Goal: Contribute content

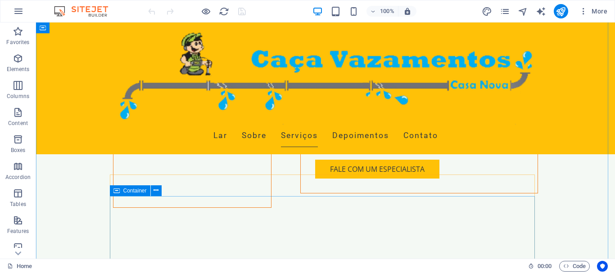
scroll to position [1890, 0]
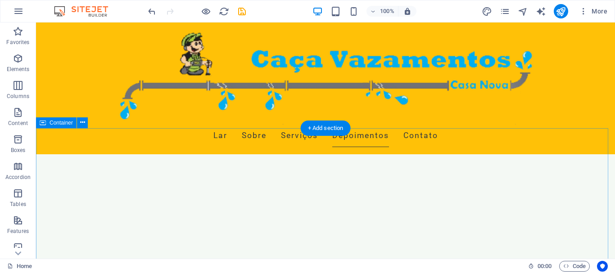
scroll to position [2699, 0]
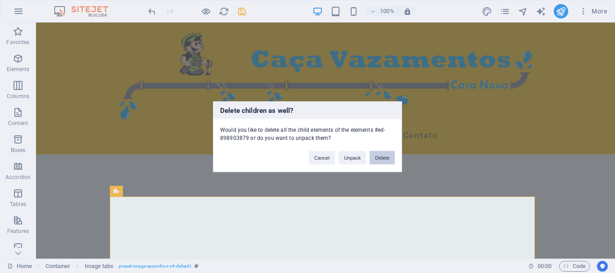
click at [387, 153] on button "Delete" at bounding box center [381, 157] width 25 height 13
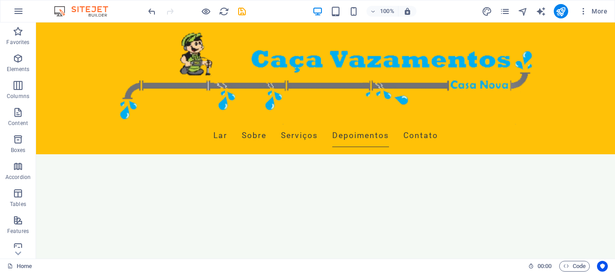
scroll to position [2654, 0]
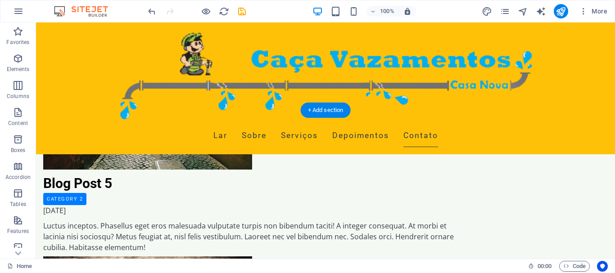
scroll to position [3678, 0]
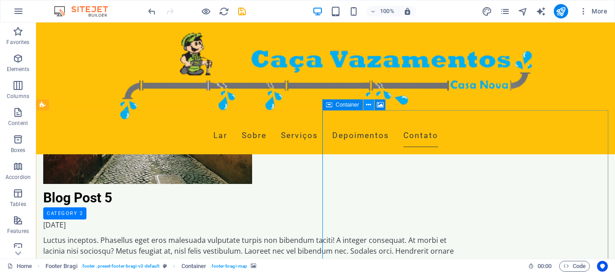
click at [370, 106] on icon at bounding box center [368, 104] width 5 height 9
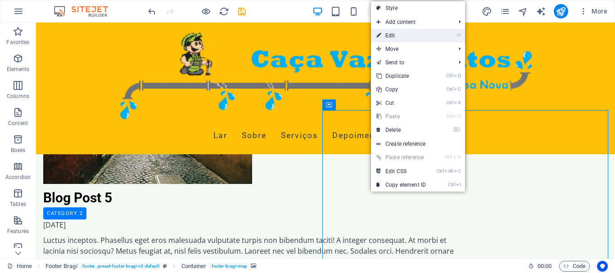
click at [420, 36] on link "⏎ Edit" at bounding box center [401, 35] width 60 height 13
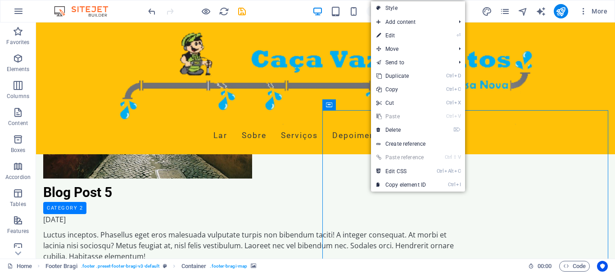
select select "px"
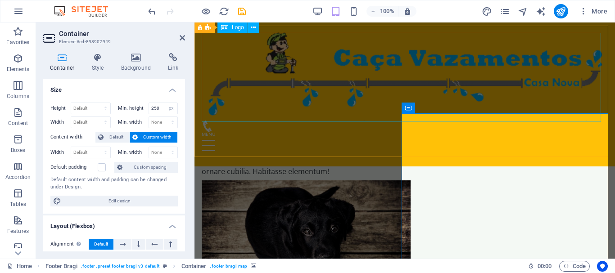
scroll to position [3695, 0]
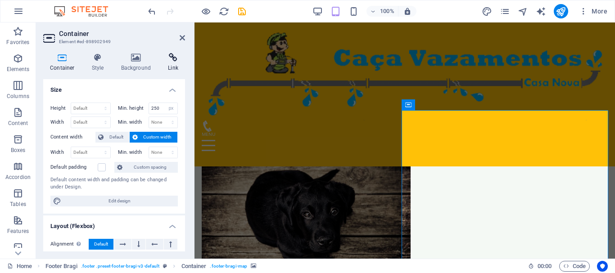
click at [175, 59] on icon at bounding box center [173, 57] width 24 height 9
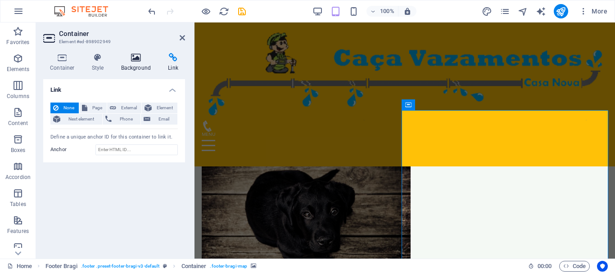
click at [139, 61] on icon at bounding box center [136, 57] width 44 height 9
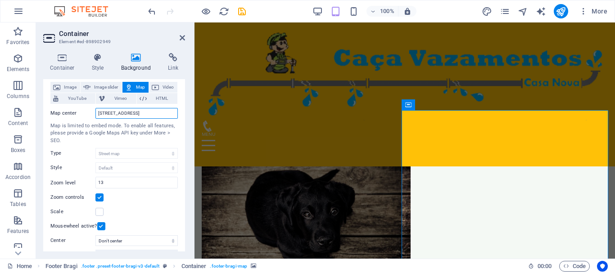
scroll to position [0, 9]
drag, startPoint x: 353, startPoint y: 135, endPoint x: 224, endPoint y: 112, distance: 131.1
click at [162, 100] on span "HTML" at bounding box center [161, 98] width 25 height 11
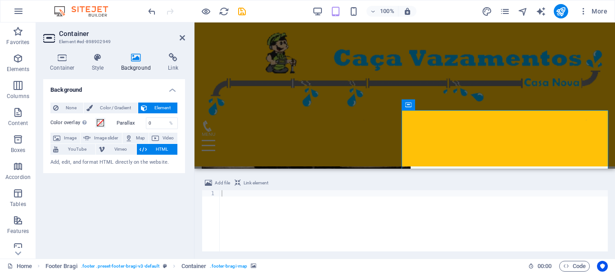
click at [238, 195] on div at bounding box center [414, 227] width 388 height 74
paste textarea
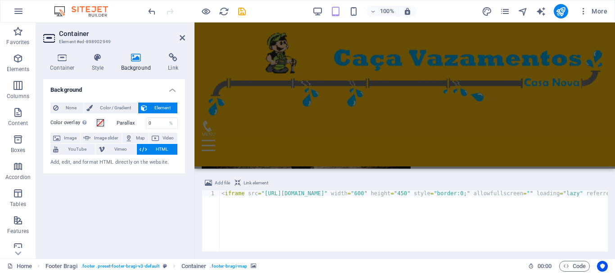
scroll to position [3820, 0]
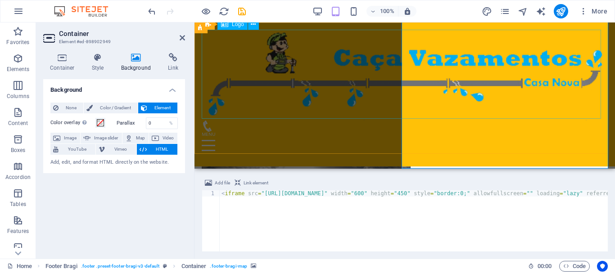
click at [345, 108] on div at bounding box center [405, 75] width 406 height 91
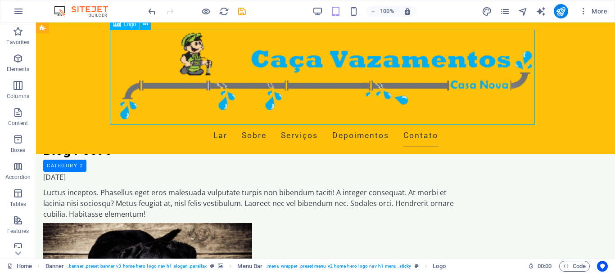
scroll to position [3723, 0]
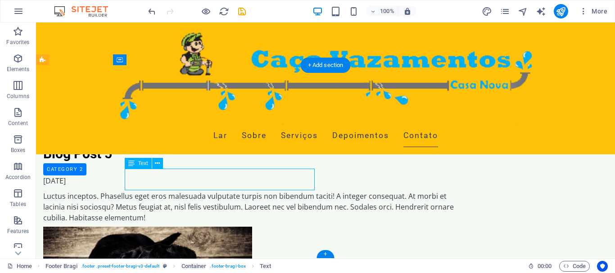
click at [192, 183] on div "Drag here to replace the existing content. Press “Ctrl” if you want to create a…" at bounding box center [325, 140] width 579 height 236
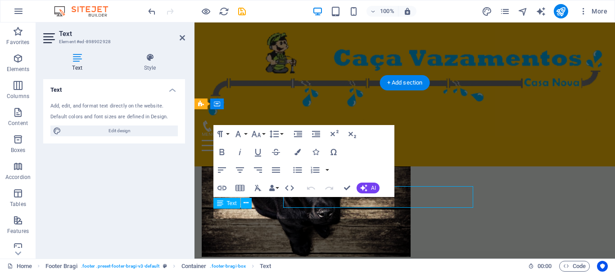
scroll to position [3702, 0]
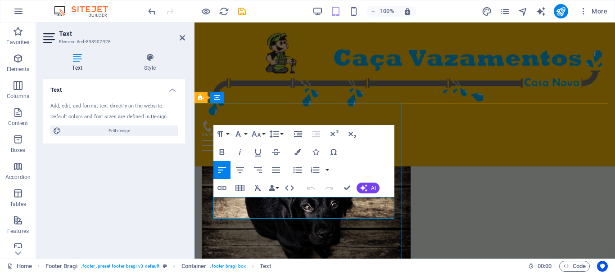
drag, startPoint x: 283, startPoint y: 200, endPoint x: 213, endPoint y: 199, distance: 69.3
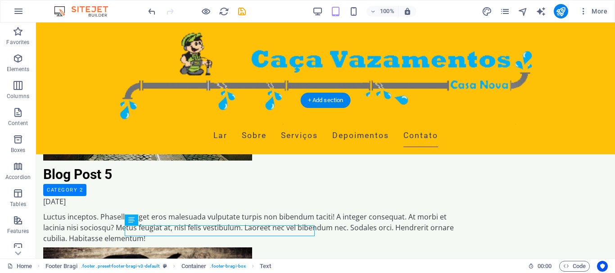
scroll to position [3685, 0]
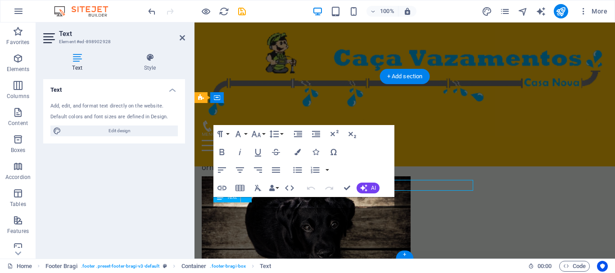
scroll to position [3702, 0]
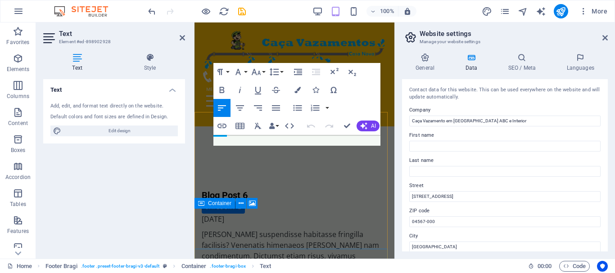
scroll to position [5340, 0]
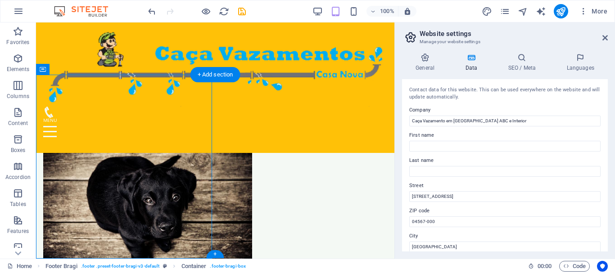
scroll to position [3858, 0]
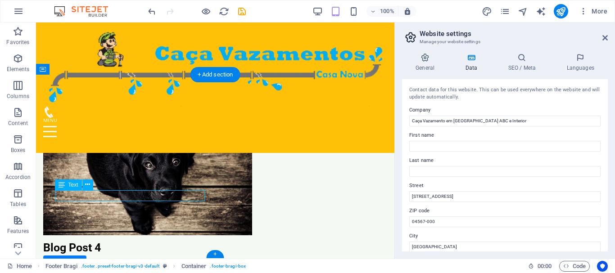
click at [96, 196] on div "H2 Banner Container Menu Bar Menu Preset Container Spacer Text Spacer Button Co…" at bounding box center [215, 140] width 358 height 236
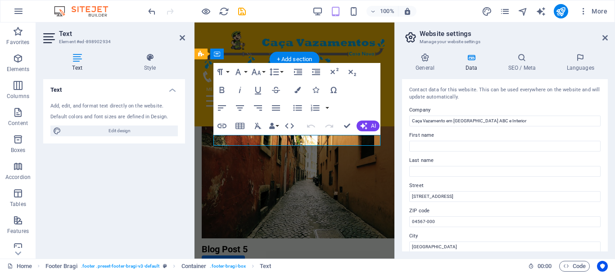
scroll to position [5351, 0]
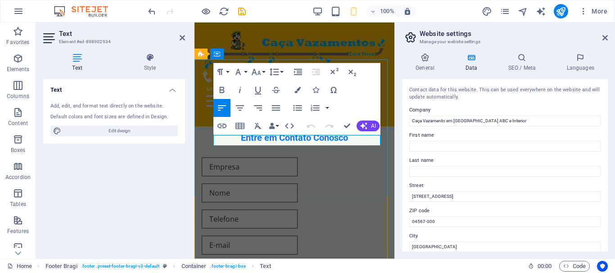
drag, startPoint x: 271, startPoint y: 139, endPoint x: 232, endPoint y: 139, distance: 39.6
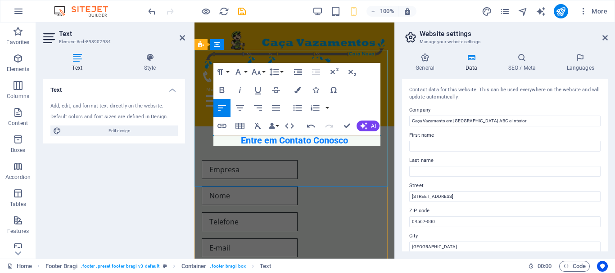
scroll to position [5362, 0]
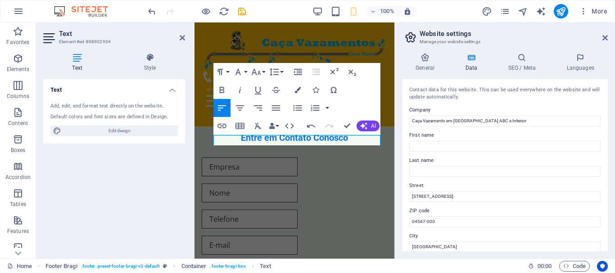
click at [134, 183] on div "Text Add, edit, and format text directly on the website. Default colors and fon…" at bounding box center [114, 165] width 142 height 172
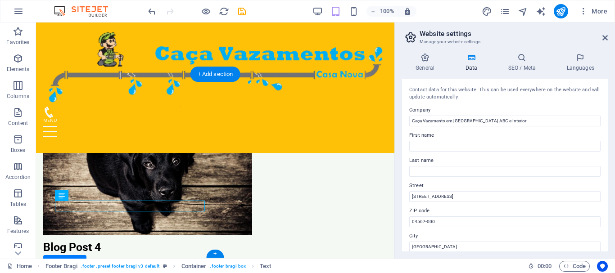
scroll to position [3869, 0]
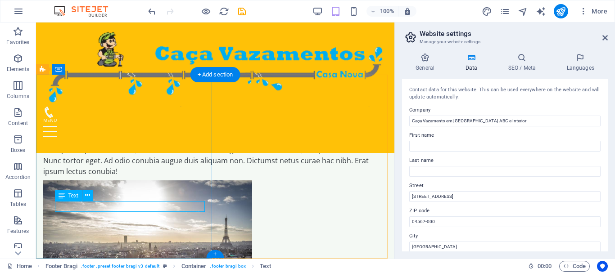
click at [171, 207] on div "H2 Banner Container Menu Bar Menu Preset Container Spacer Text Spacer Button Co…" at bounding box center [215, 140] width 358 height 236
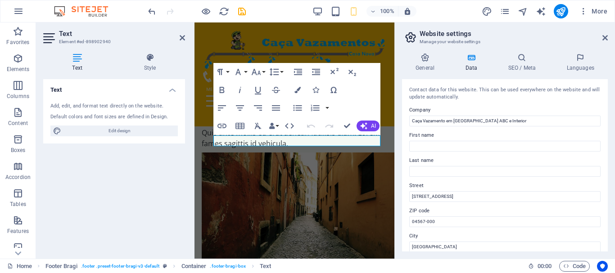
scroll to position [5373, 0]
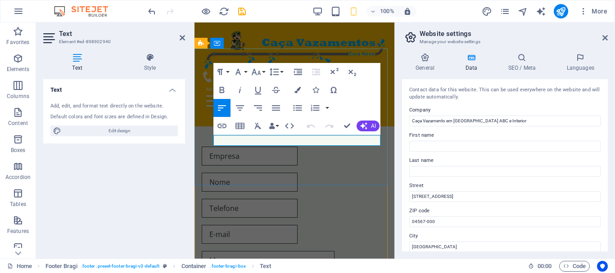
drag, startPoint x: 324, startPoint y: 139, endPoint x: 216, endPoint y: 139, distance: 107.5
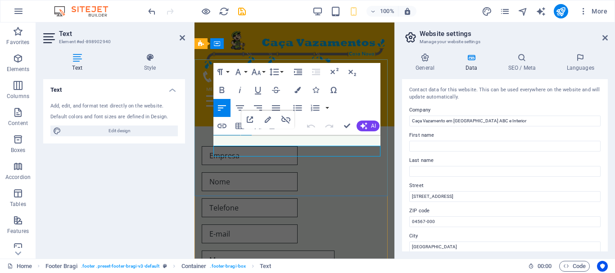
scroll to position [5362, 0]
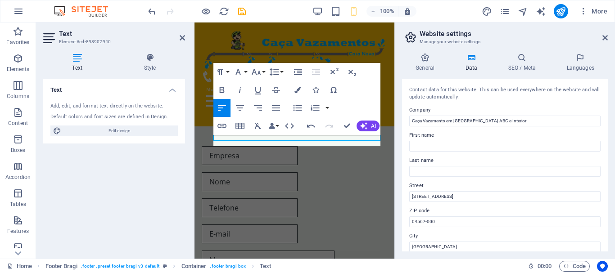
click at [135, 163] on div "Text Add, edit, and format text directly on the website. Default colors and fon…" at bounding box center [114, 165] width 142 height 172
click at [180, 38] on icon at bounding box center [182, 37] width 5 height 7
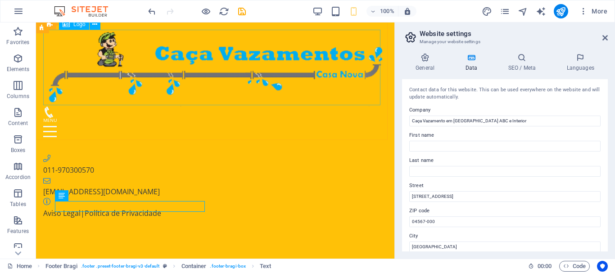
scroll to position [3869, 0]
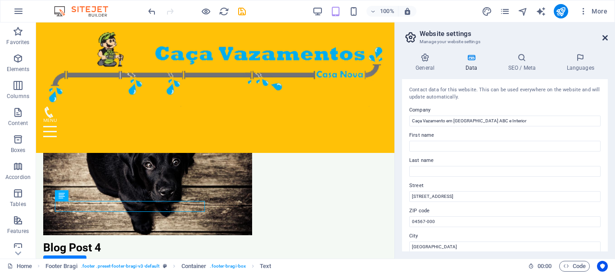
drag, startPoint x: 604, startPoint y: 36, endPoint x: 422, endPoint y: 38, distance: 182.2
click at [604, 36] on icon at bounding box center [604, 37] width 5 height 7
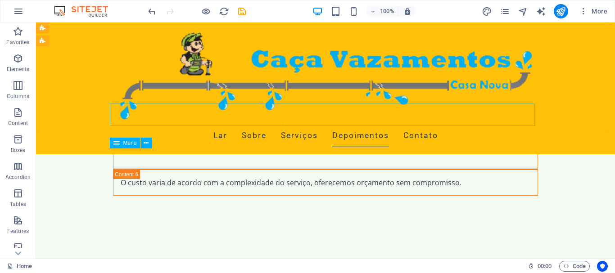
scroll to position [3262, 0]
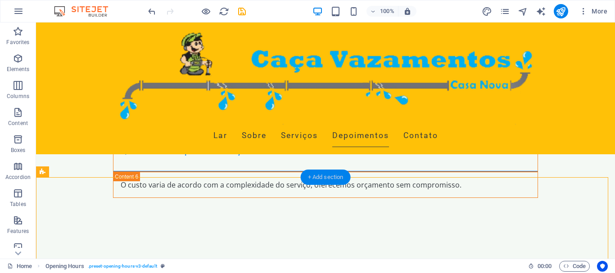
click at [333, 181] on div "+ Add section" at bounding box center [326, 177] width 50 height 15
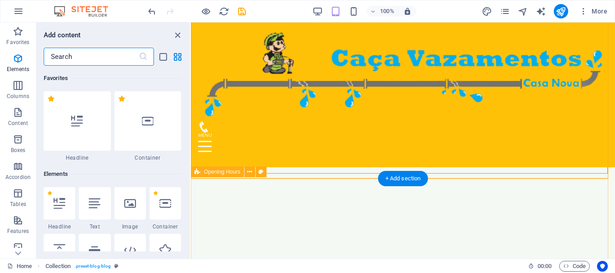
scroll to position [1574, 0]
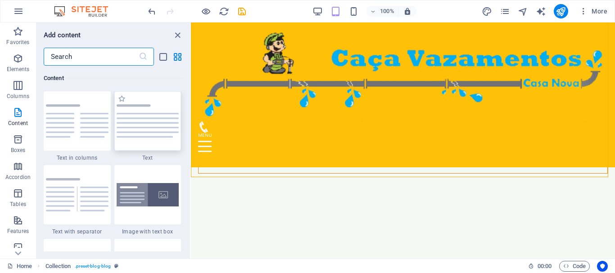
click at [162, 135] on img at bounding box center [148, 120] width 63 height 33
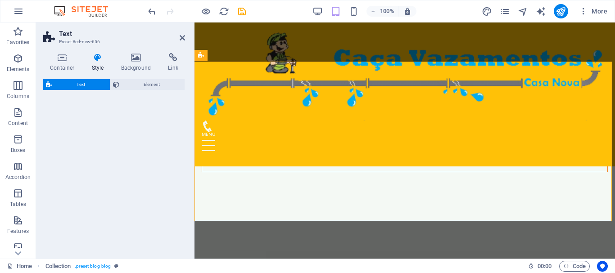
select select "preset-text-v2-default"
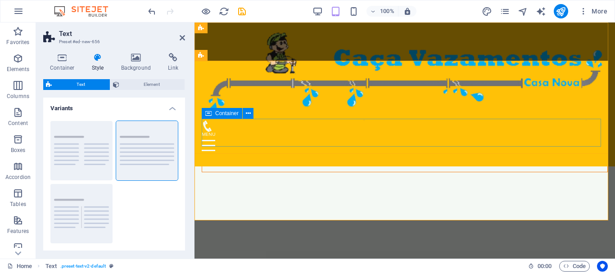
scroll to position [3319, 0]
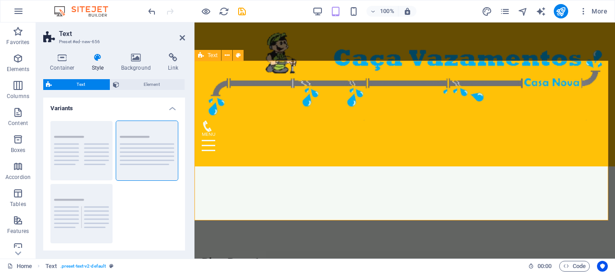
drag, startPoint x: 521, startPoint y: 221, endPoint x: 358, endPoint y: 186, distance: 166.6
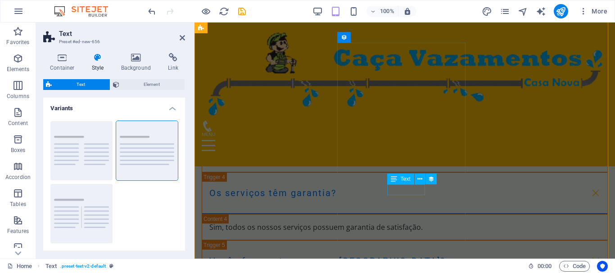
scroll to position [2869, 0]
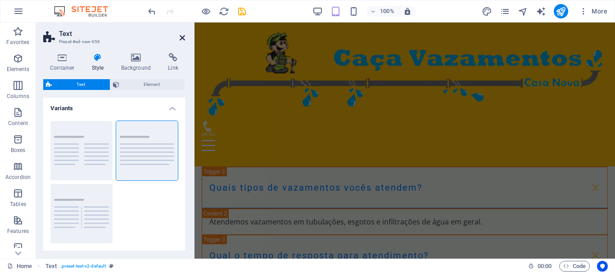
click at [180, 36] on icon at bounding box center [182, 37] width 5 height 7
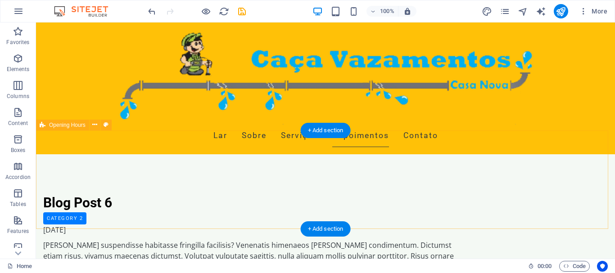
scroll to position [3330, 0]
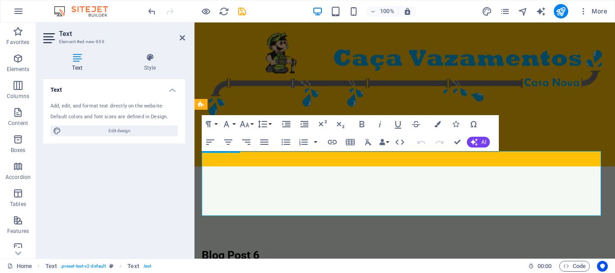
scroll to position [3270, 0]
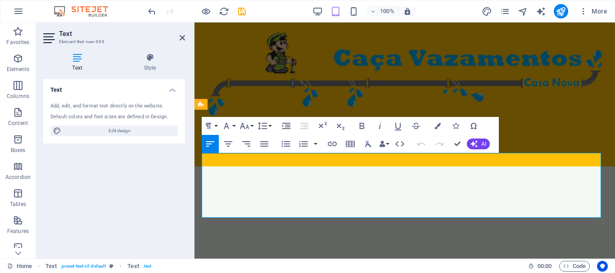
drag, startPoint x: 328, startPoint y: 212, endPoint x: 210, endPoint y: 156, distance: 130.4
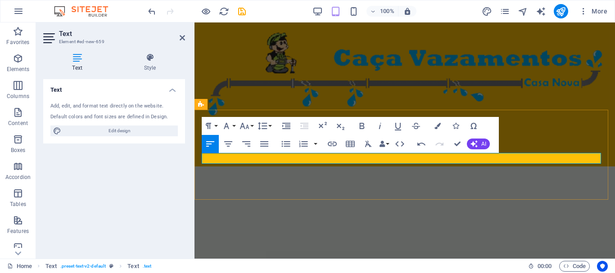
click at [230, 126] on icon "button" at bounding box center [226, 126] width 11 height 11
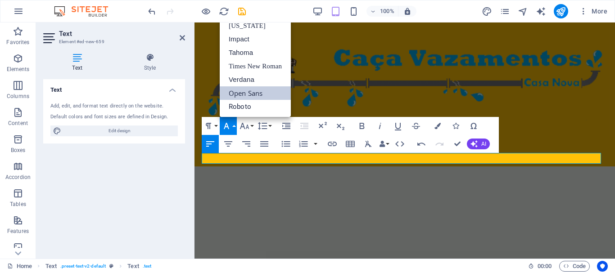
scroll to position [0, 0]
click at [210, 126] on icon "button" at bounding box center [208, 126] width 5 height 6
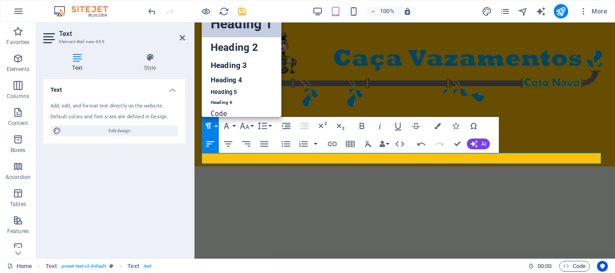
click at [258, 26] on link "Heading 1" at bounding box center [242, 23] width 80 height 27
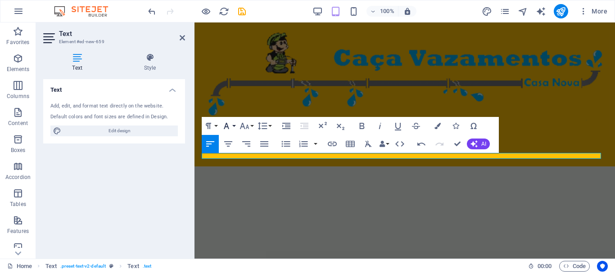
click at [230, 127] on icon "button" at bounding box center [226, 126] width 11 height 11
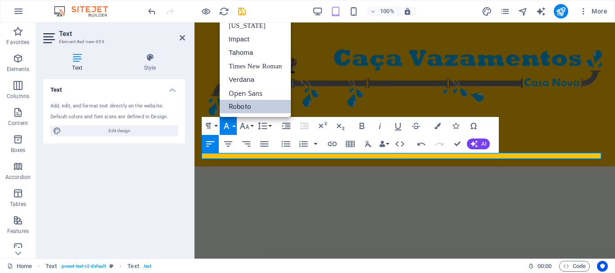
click at [230, 127] on icon "button" at bounding box center [226, 126] width 11 height 11
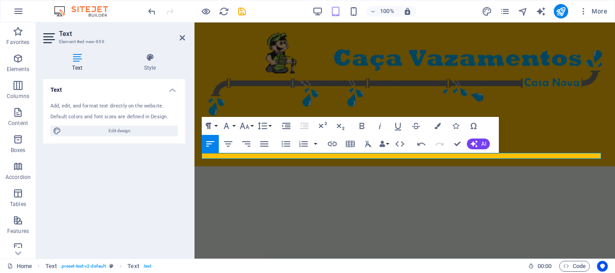
click at [202, 129] on button "Paragraph Format" at bounding box center [210, 126] width 17 height 18
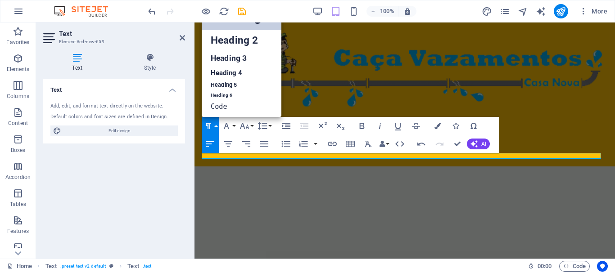
scroll to position [7, 0]
click at [262, 38] on link "Heading 2" at bounding box center [242, 40] width 80 height 20
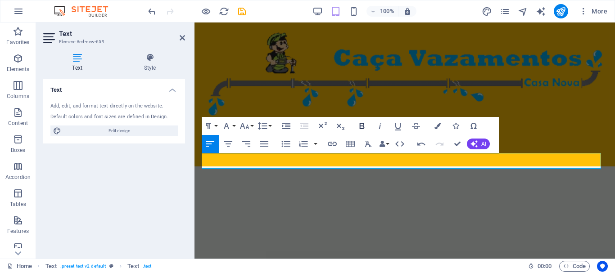
click at [360, 125] on icon "button" at bounding box center [361, 126] width 11 height 11
click at [441, 127] on button "Colors" at bounding box center [437, 126] width 17 height 18
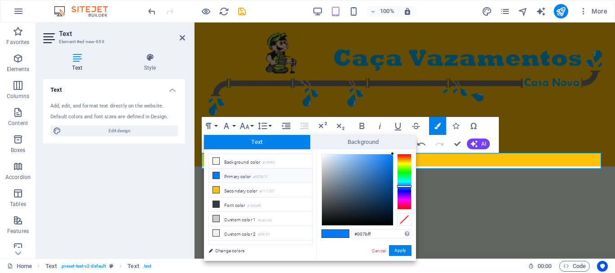
type input "#ff2600"
click at [404, 155] on div at bounding box center [404, 182] width 14 height 56
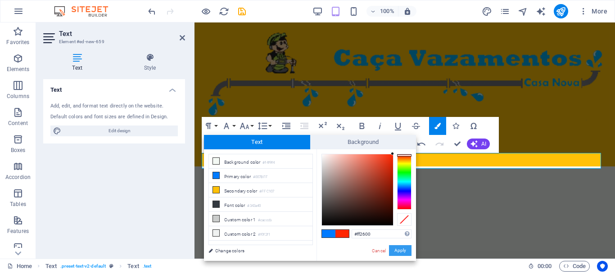
click at [400, 253] on button "Apply" at bounding box center [400, 250] width 22 height 11
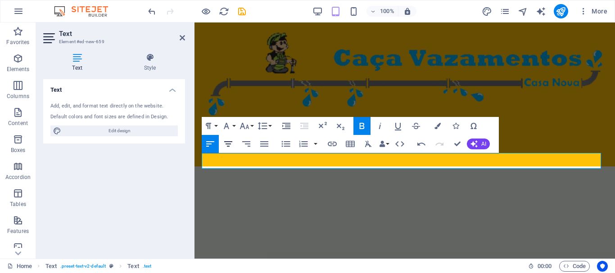
click at [228, 142] on icon "button" at bounding box center [228, 143] width 8 height 5
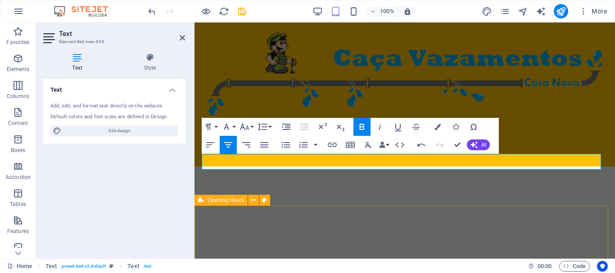
scroll to position [3180, 0]
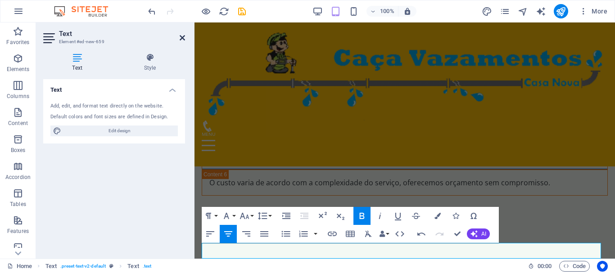
click at [182, 36] on icon at bounding box center [182, 37] width 5 height 7
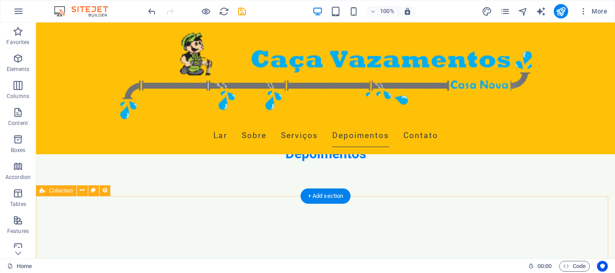
scroll to position [2595, 0]
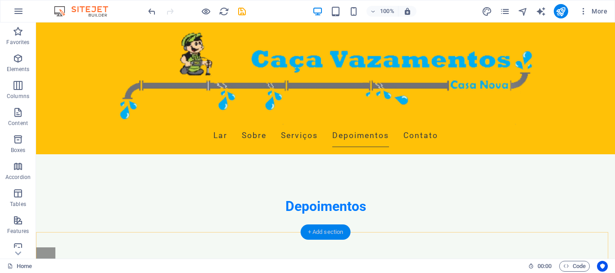
click at [337, 232] on div "+ Add section" at bounding box center [326, 231] width 50 height 15
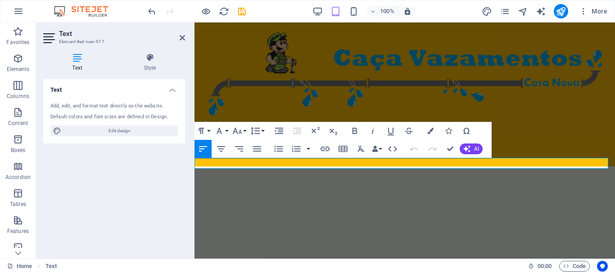
scroll to position [2617, 0]
click at [184, 33] on h2 "Text" at bounding box center [122, 34] width 126 height 8
drag, startPoint x: 182, startPoint y: 35, endPoint x: 263, endPoint y: 129, distance: 124.0
click at [182, 35] on icon at bounding box center [182, 37] width 5 height 7
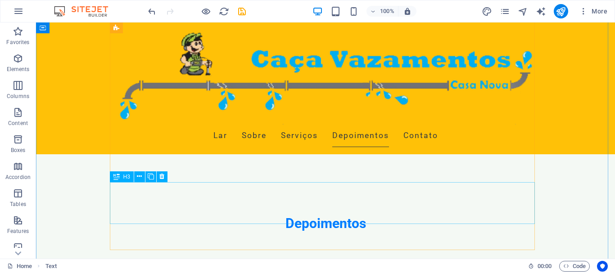
scroll to position [2580, 0]
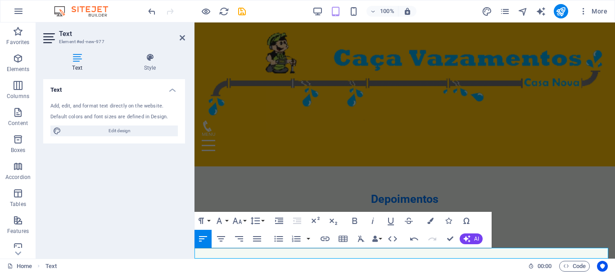
click at [355, 219] on icon "button" at bounding box center [354, 220] width 11 height 11
click at [430, 222] on icon "button" at bounding box center [430, 221] width 6 height 6
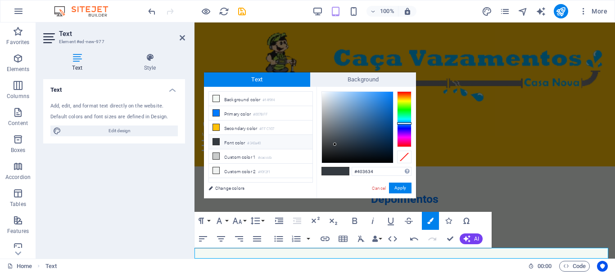
click at [404, 93] on div at bounding box center [404, 119] width 14 height 56
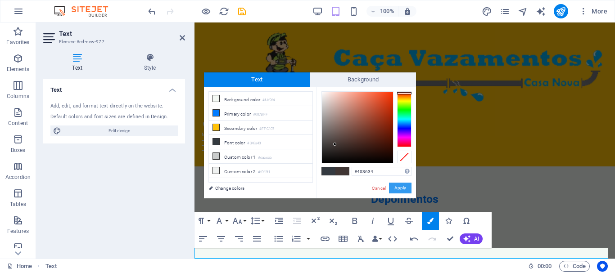
click at [404, 189] on button "Apply" at bounding box center [400, 188] width 22 height 11
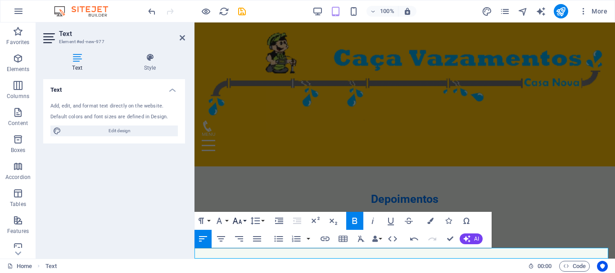
click at [236, 220] on icon "button" at bounding box center [237, 221] width 9 height 6
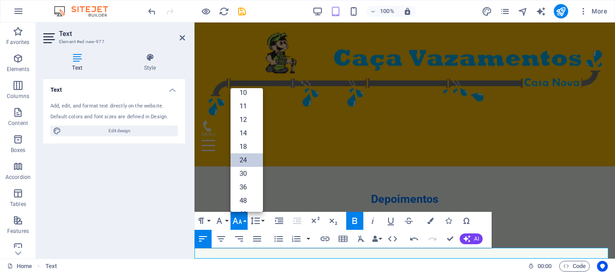
scroll to position [45, 0]
click at [247, 202] on link "60" at bounding box center [246, 201] width 32 height 13
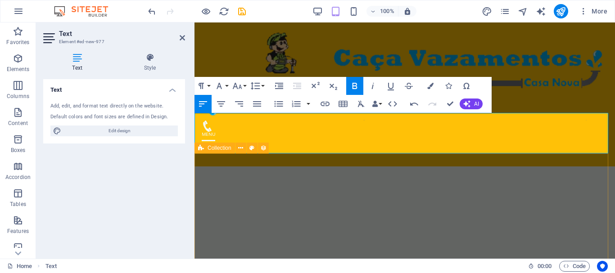
scroll to position [2617, 0]
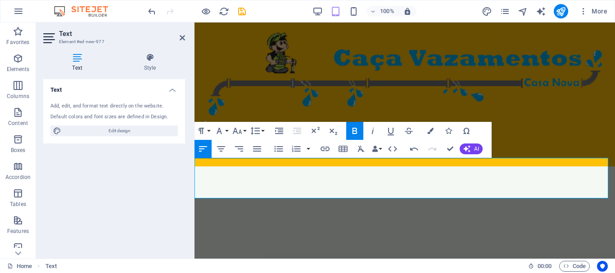
click at [435, 123] on button "Colors" at bounding box center [430, 131] width 17 height 18
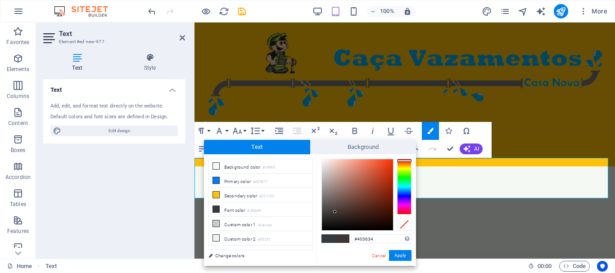
type input "#403436"
click at [407, 212] on div at bounding box center [404, 187] width 14 height 56
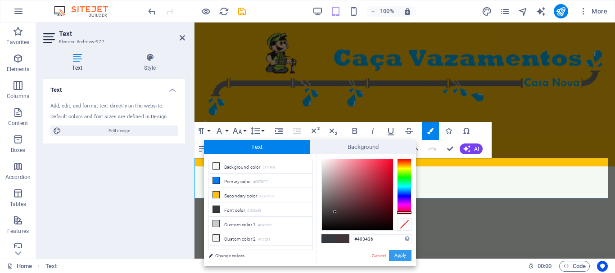
click at [403, 255] on button "Apply" at bounding box center [400, 255] width 22 height 11
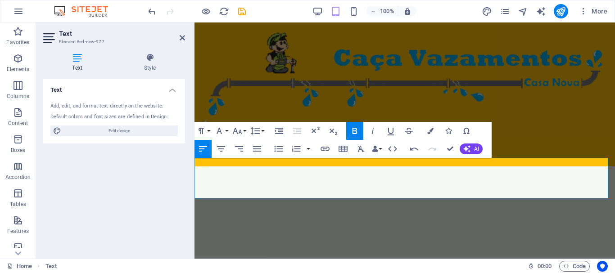
click at [180, 35] on icon at bounding box center [182, 37] width 5 height 7
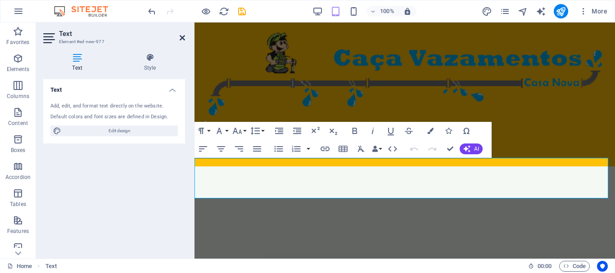
click at [184, 37] on icon at bounding box center [182, 37] width 5 height 7
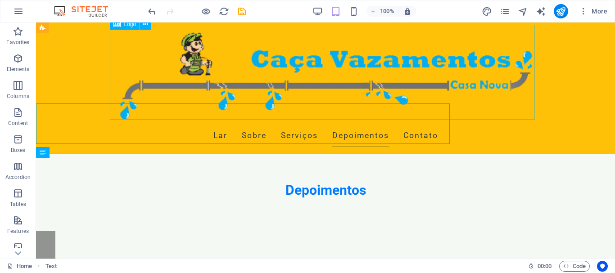
scroll to position [2670, 0]
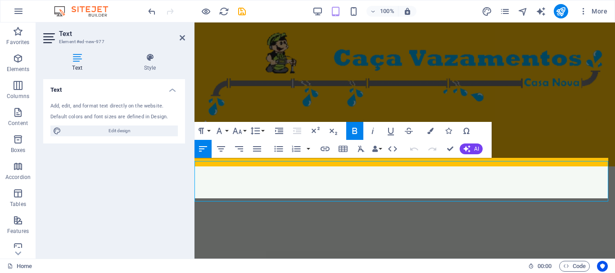
scroll to position [2617, 0]
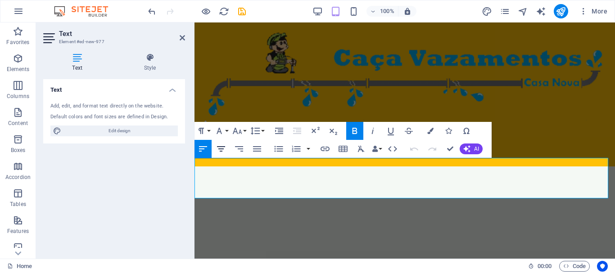
click at [223, 146] on icon "button" at bounding box center [221, 148] width 8 height 5
click at [180, 35] on icon at bounding box center [182, 37] width 5 height 7
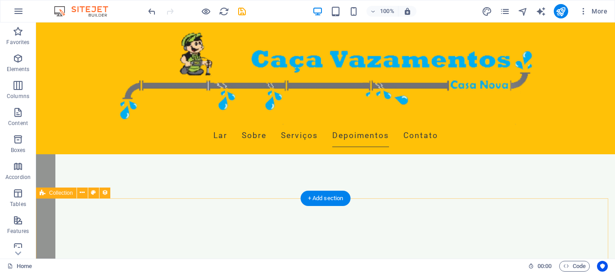
scroll to position [2670, 0]
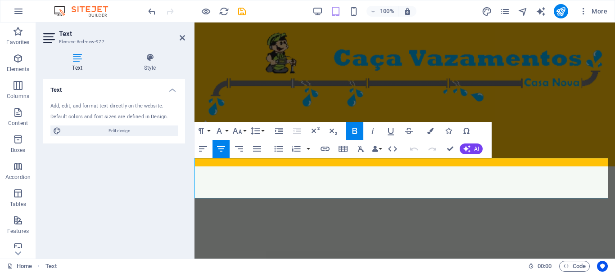
scroll to position [2617, 0]
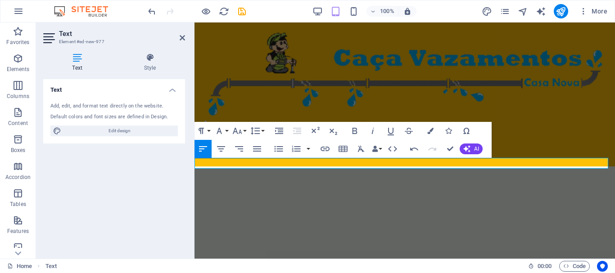
click at [359, 130] on icon "button" at bounding box center [354, 131] width 11 height 11
click at [220, 148] on icon "button" at bounding box center [220, 149] width 11 height 11
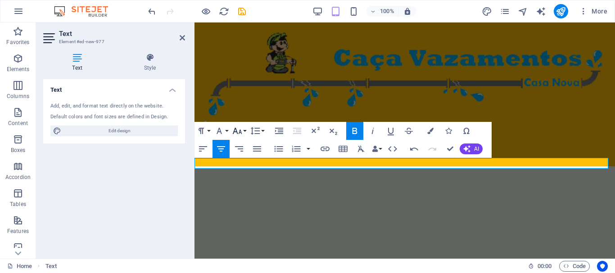
click at [239, 133] on icon "button" at bounding box center [237, 131] width 9 height 6
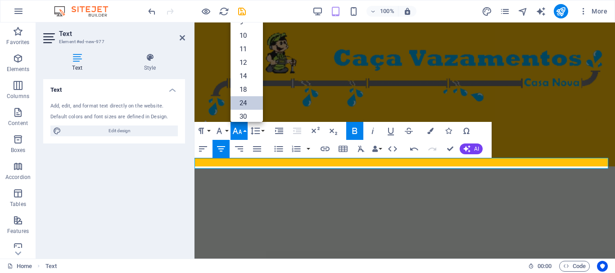
scroll to position [72, 0]
click at [251, 84] on link "60" at bounding box center [246, 84] width 32 height 13
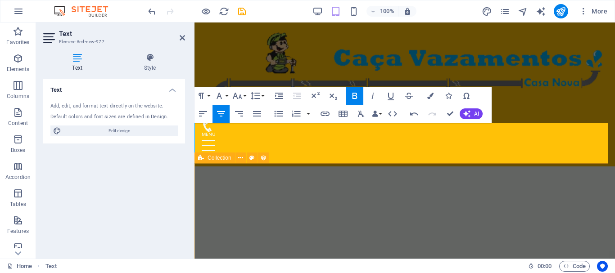
scroll to position [2752, 0]
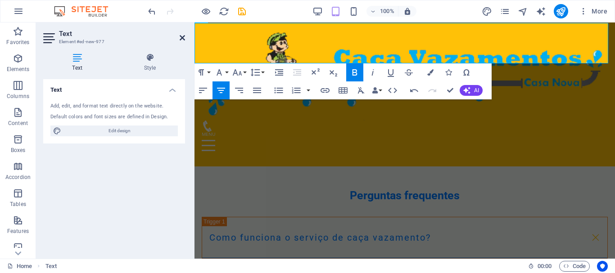
click at [183, 38] on icon at bounding box center [182, 37] width 5 height 7
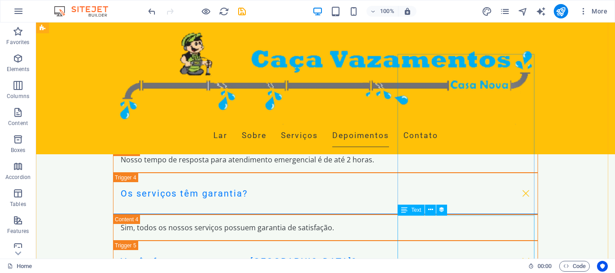
scroll to position [3116, 0]
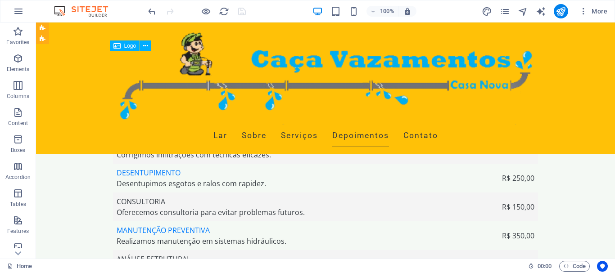
scroll to position [2172, 0]
